Goal: Navigation & Orientation: Find specific page/section

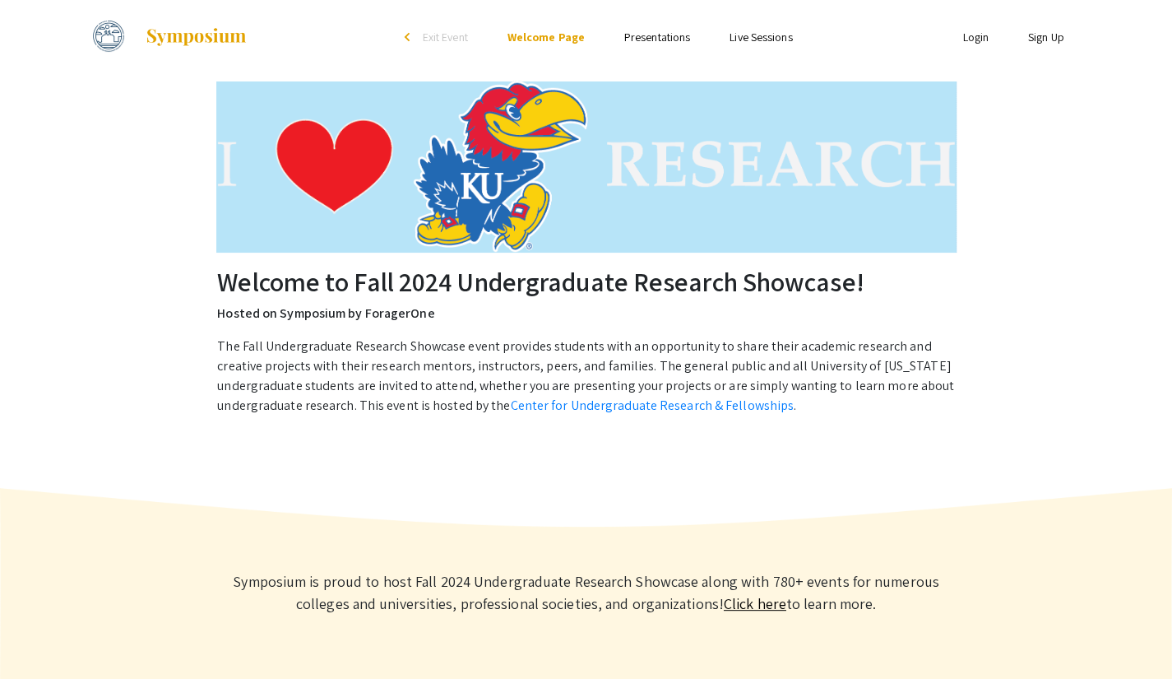
click at [652, 35] on link "Presentations" at bounding box center [657, 37] width 66 height 15
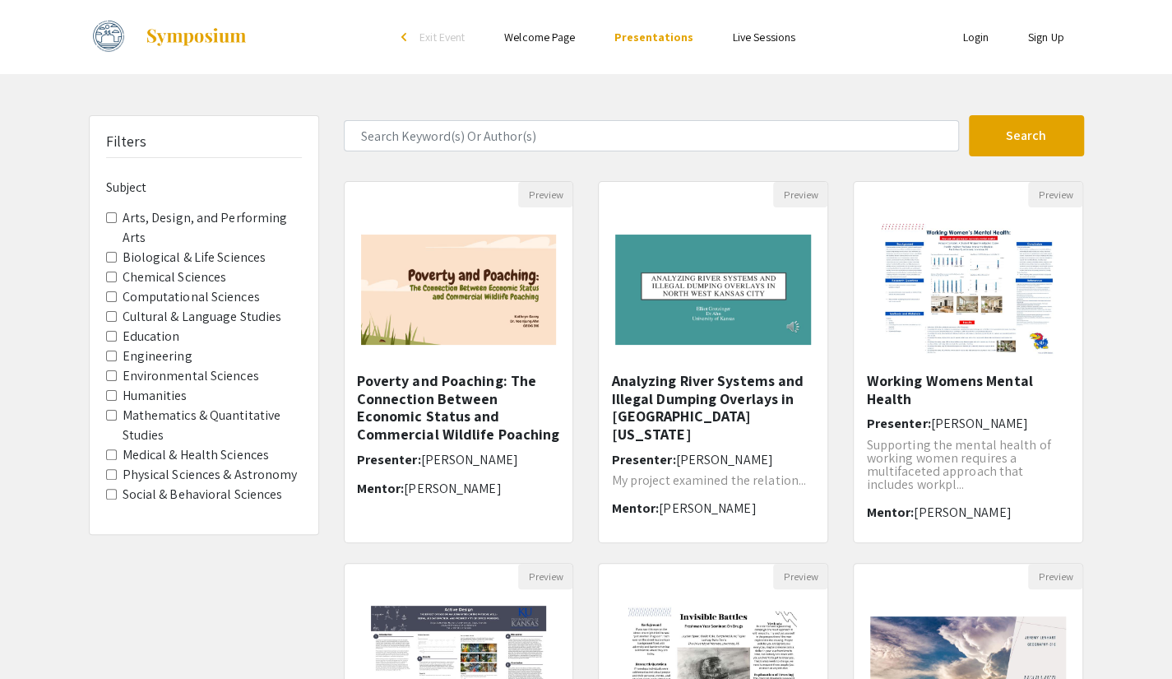
click at [757, 44] on link "Live Sessions" at bounding box center [764, 37] width 63 height 15
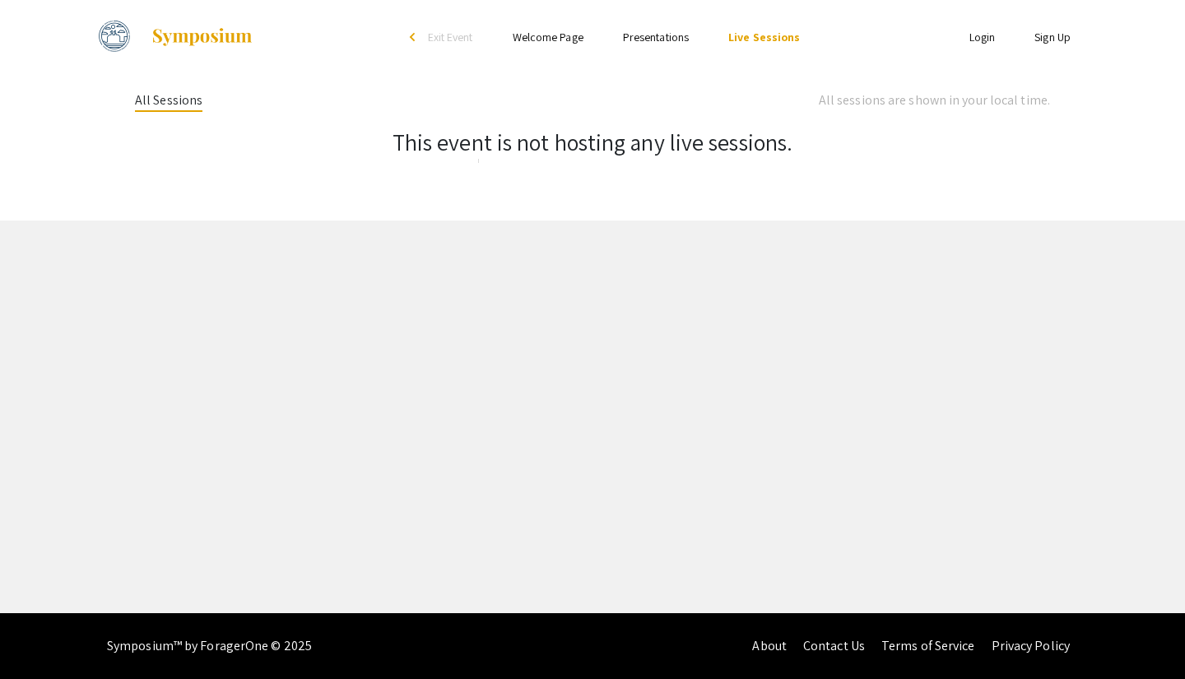
click at [536, 39] on link "Welcome Page" at bounding box center [547, 37] width 71 height 15
